Goal: Transaction & Acquisition: Purchase product/service

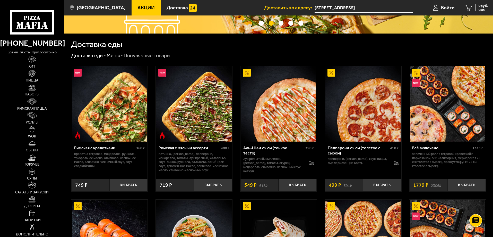
scroll to position [103, 0]
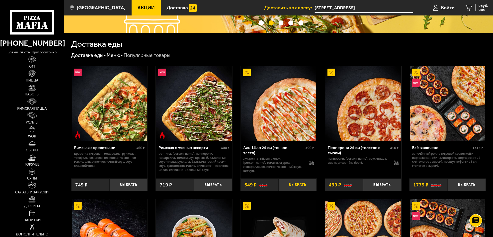
click at [294, 183] on button "Выбрать" at bounding box center [298, 184] width 38 height 13
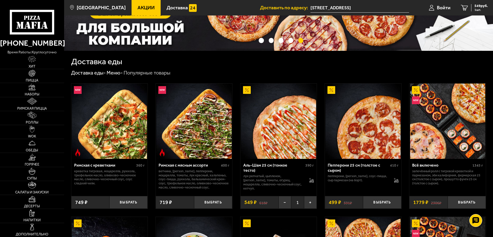
scroll to position [77, 0]
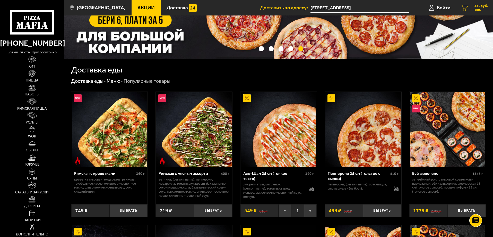
click at [483, 7] on span "549 руб." at bounding box center [480, 6] width 13 height 4
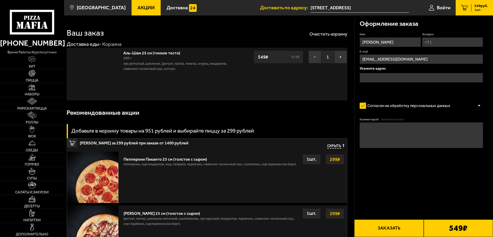
type input "[STREET_ADDRESS]"
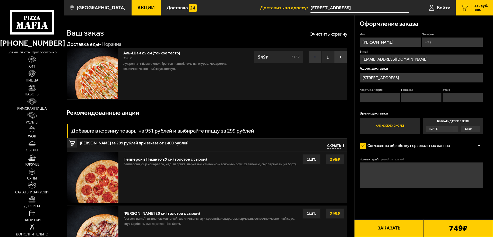
click at [314, 56] on button "−" at bounding box center [314, 56] width 13 height 13
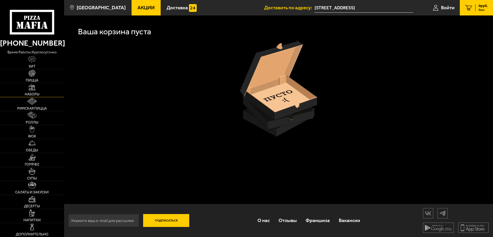
click at [33, 88] on img at bounding box center [32, 87] width 7 height 7
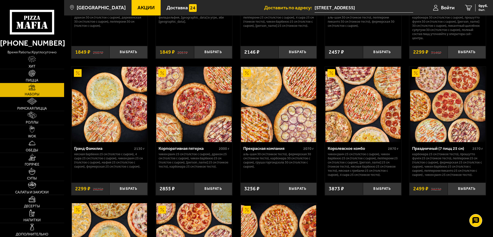
scroll to position [644, 0]
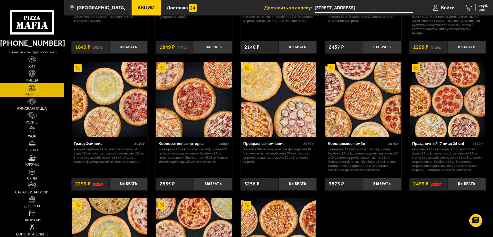
click at [32, 63] on link "Хит" at bounding box center [32, 62] width 64 height 14
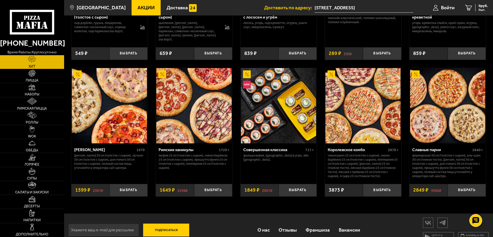
scroll to position [267, 0]
